Goal: Transaction & Acquisition: Purchase product/service

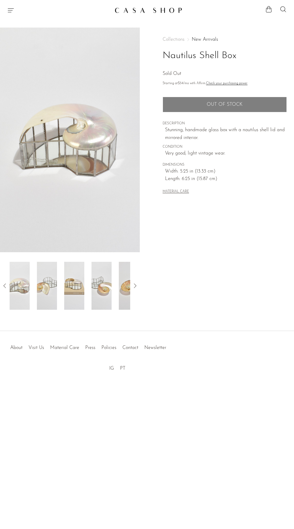
click at [100, 286] on img at bounding box center [101, 286] width 20 height 48
click at [45, 286] on img at bounding box center [47, 286] width 20 height 48
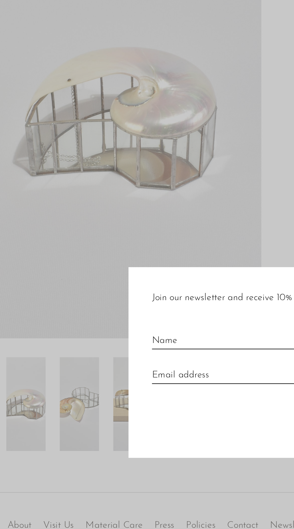
click at [76, 296] on div "Join our newsletter and receive 10% off your first purchase. × Sign Up" at bounding box center [147, 264] width 150 height 97
click at [94, 340] on div at bounding box center [147, 264] width 294 height 529
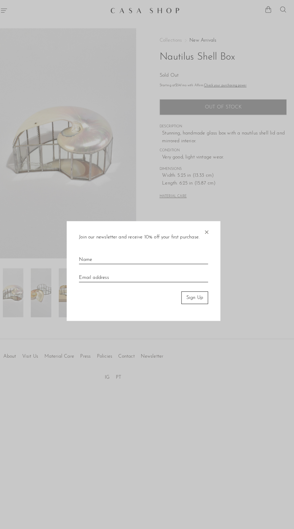
click at [209, 223] on span "×" at bounding box center [208, 225] width 6 height 19
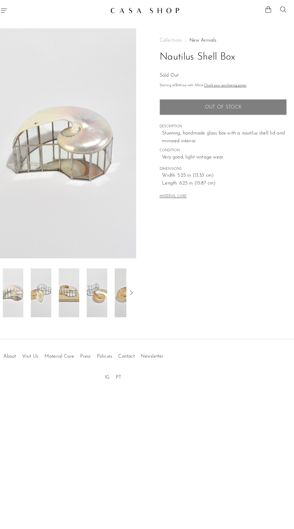
click at [44, 295] on img at bounding box center [47, 286] width 20 height 48
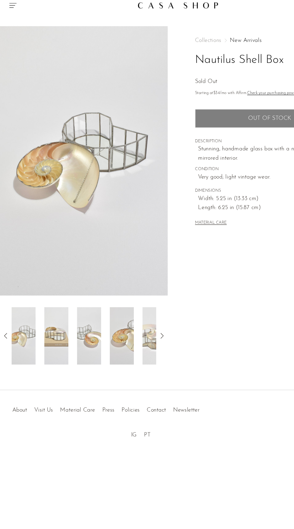
click at [102, 290] on img at bounding box center [101, 286] width 20 height 48
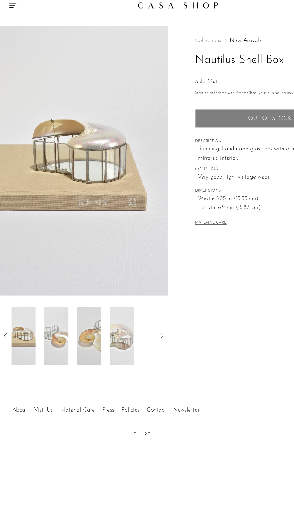
click at [73, 283] on img at bounding box center [74, 286] width 20 height 48
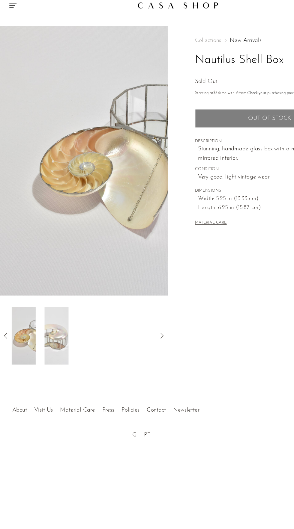
click at [47, 289] on img at bounding box center [47, 286] width 20 height 48
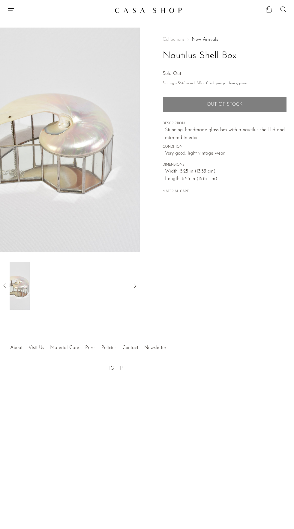
click at [284, 10] on icon at bounding box center [282, 9] width 7 height 7
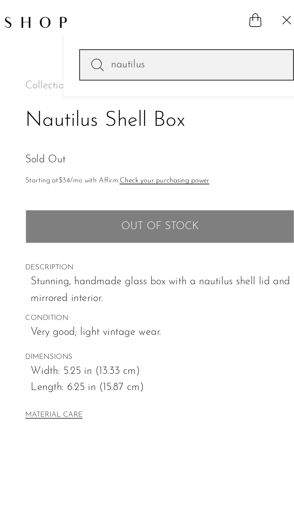
type input "nautilus"
